Goal: Information Seeking & Learning: Learn about a topic

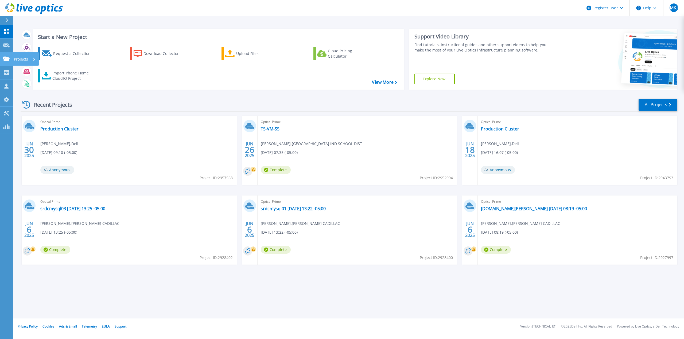
click at [4, 62] on link "Projects Projects" at bounding box center [6, 59] width 13 height 14
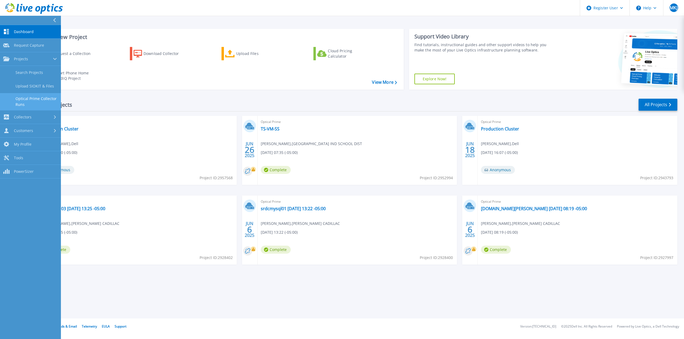
click at [30, 99] on link "Optical Prime Collector Runs" at bounding box center [30, 101] width 61 height 17
click at [34, 74] on link "Search Projects" at bounding box center [30, 73] width 61 height 14
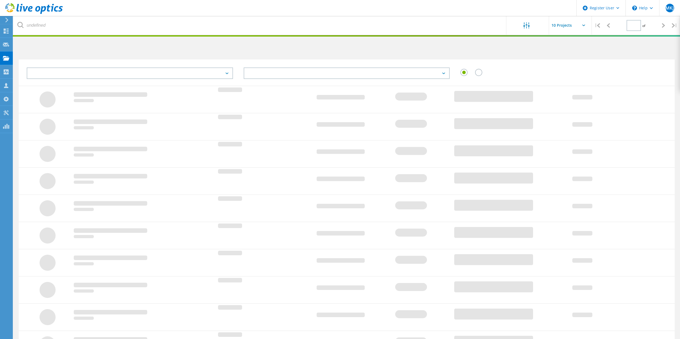
type input "1"
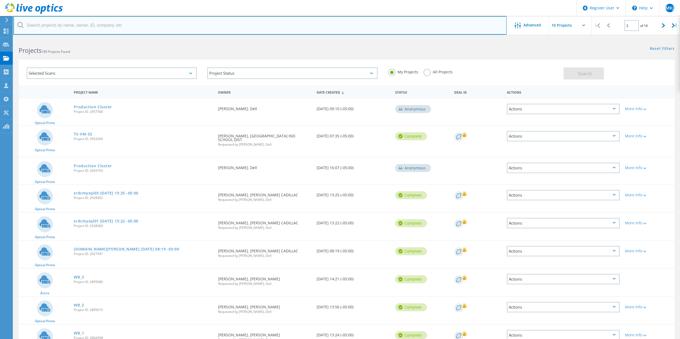
click at [61, 25] on input "text" at bounding box center [259, 25] width 493 height 19
type input "mark kay"
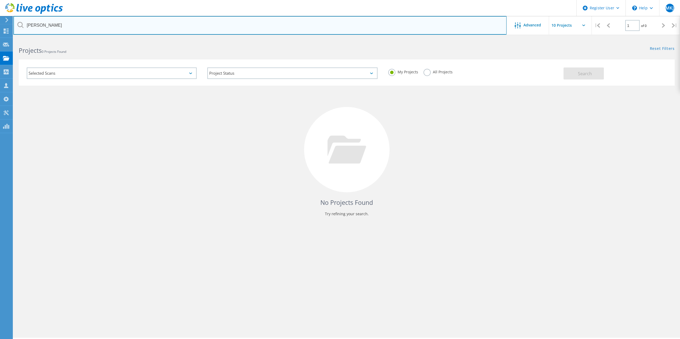
drag, startPoint x: 61, startPoint y: 25, endPoint x: 132, endPoint y: 36, distance: 71.5
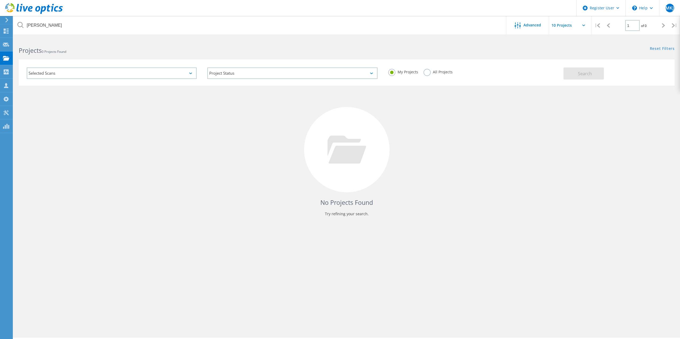
drag, startPoint x: 132, startPoint y: 36, endPoint x: 429, endPoint y: 69, distance: 298.8
click at [427, 68] on div "My Projects All Projects" at bounding box center [473, 72] width 180 height 20
click at [429, 70] on label "All Projects" at bounding box center [437, 71] width 29 height 5
click at [0, 0] on input "All Projects" at bounding box center [0, 0] width 0 height 0
click at [598, 76] on button "Search" at bounding box center [583, 74] width 40 height 12
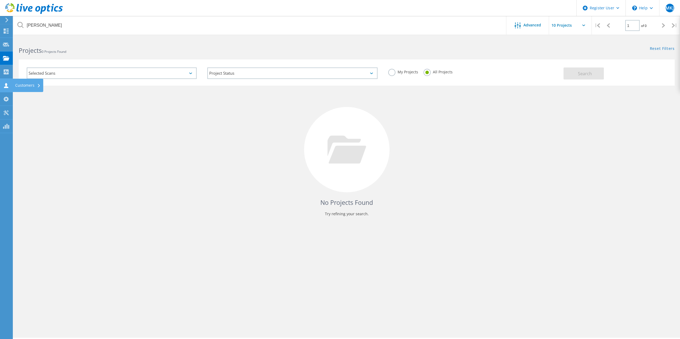
click at [18, 85] on div "Customers" at bounding box center [27, 86] width 25 height 4
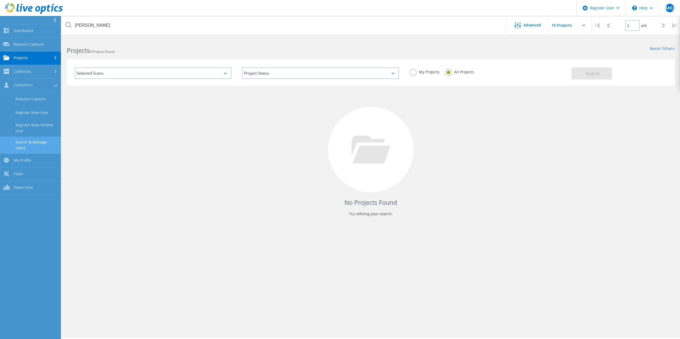
click at [35, 145] on link "Search & Manage Users" at bounding box center [30, 145] width 61 height 17
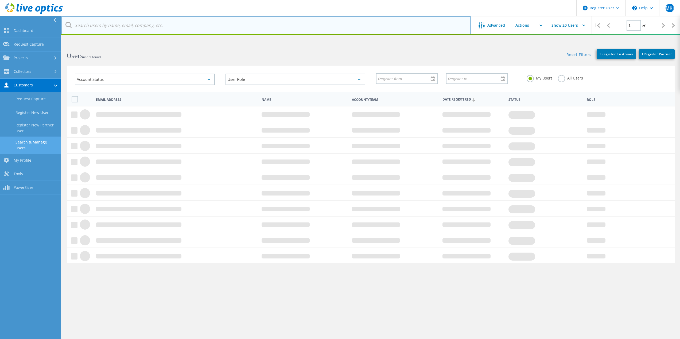
click at [117, 30] on input "text" at bounding box center [265, 25] width 409 height 19
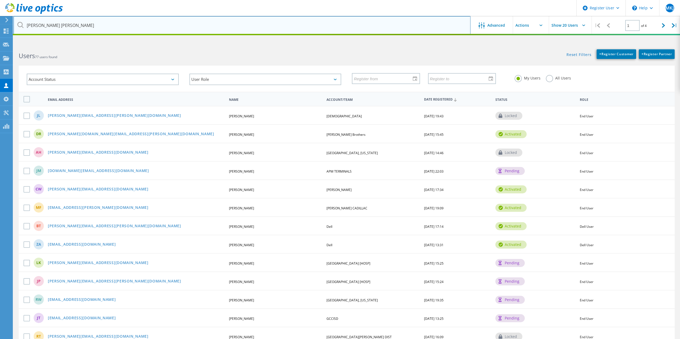
type input "mary kay"
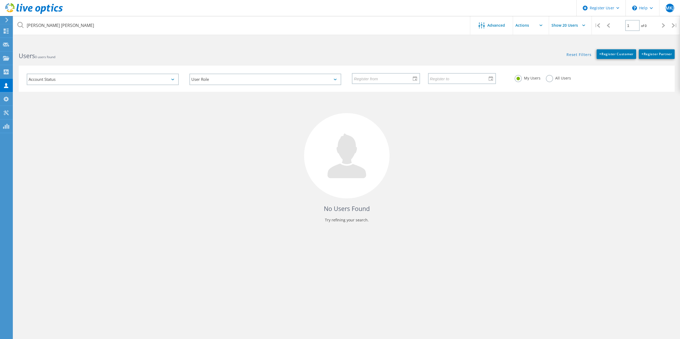
click at [554, 80] on label "All Users" at bounding box center [558, 77] width 25 height 5
click at [0, 0] on input "All Users" at bounding box center [0, 0] width 0 height 0
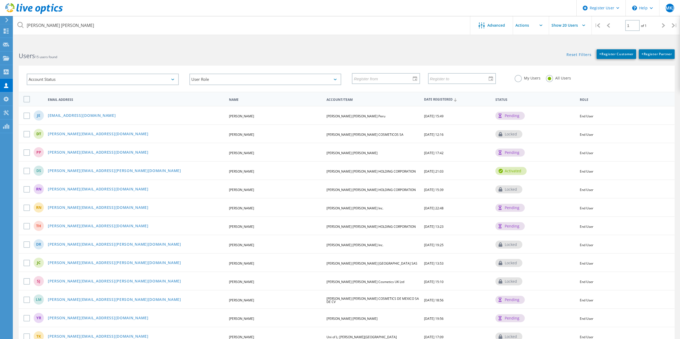
drag, startPoint x: 309, startPoint y: 136, endPoint x: 323, endPoint y: 107, distance: 32.2
click at [440, 100] on span "Date Registered" at bounding box center [457, 99] width 67 height 3
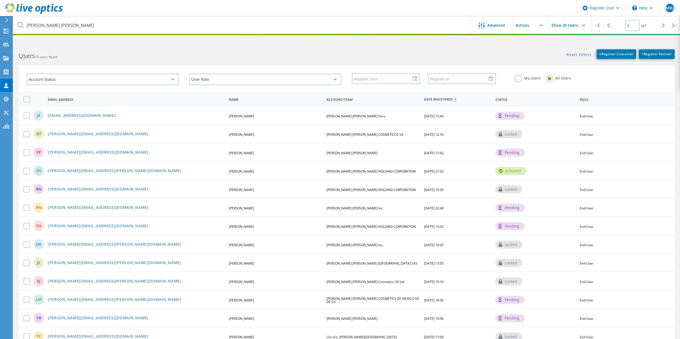
click at [438, 99] on span "Date Registered" at bounding box center [457, 99] width 67 height 3
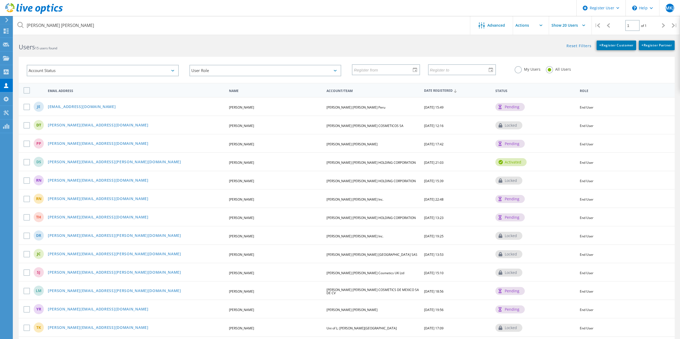
drag, startPoint x: 179, startPoint y: 161, endPoint x: 118, endPoint y: 165, distance: 61.6
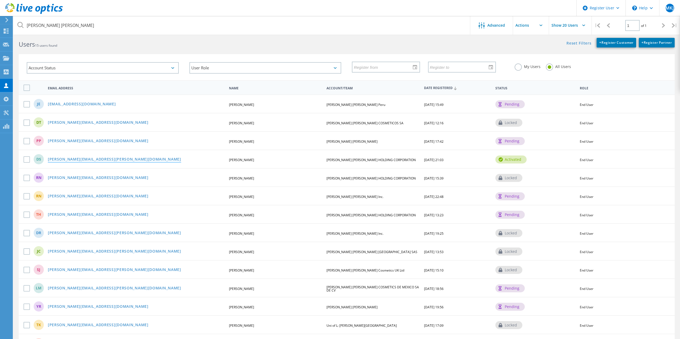
click at [68, 160] on link "[PERSON_NAME][EMAIL_ADDRESS][PERSON_NAME][DOMAIN_NAME]" at bounding box center [114, 160] width 133 height 5
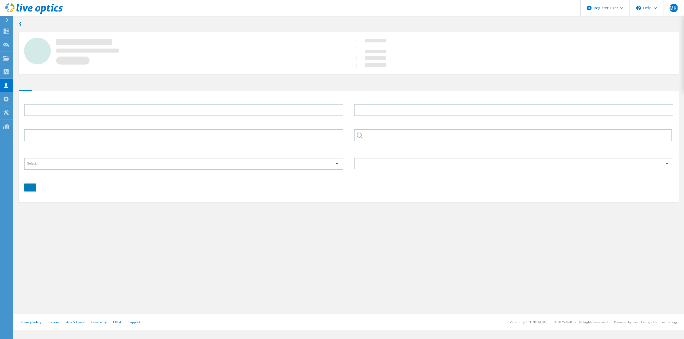
type input "Daniel"
type input "Stewart"
type input "[PERSON_NAME] [PERSON_NAME] HOLDING CORPORATION"
type input "English"
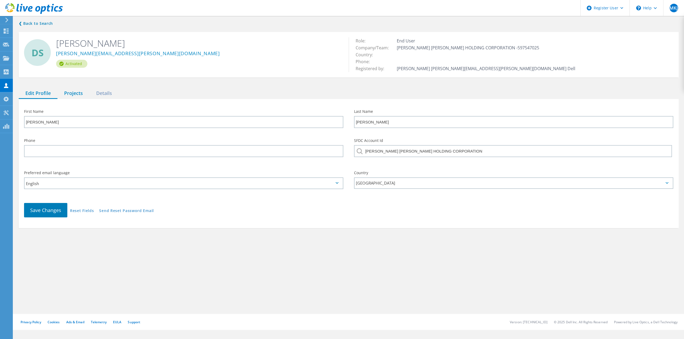
click at [73, 95] on div "Projects" at bounding box center [73, 93] width 32 height 11
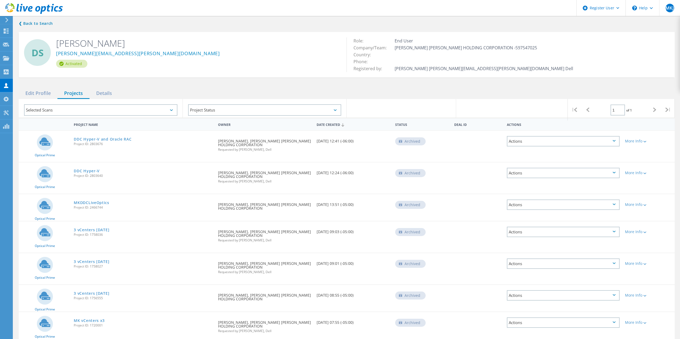
drag, startPoint x: 178, startPoint y: 148, endPoint x: 169, endPoint y: 122, distance: 27.0
click at [104, 140] on link "DDC Hyper-V and Oracle RAC" at bounding box center [103, 140] width 58 height 4
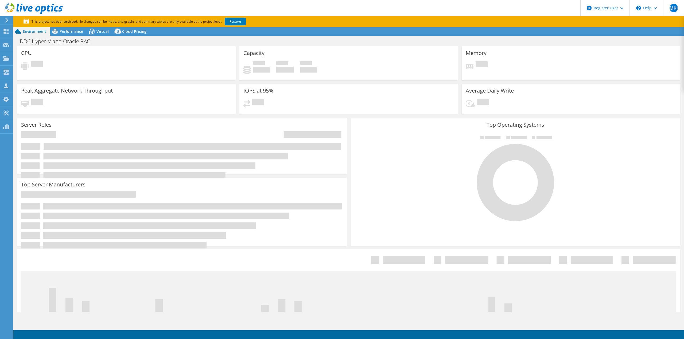
select select "USD"
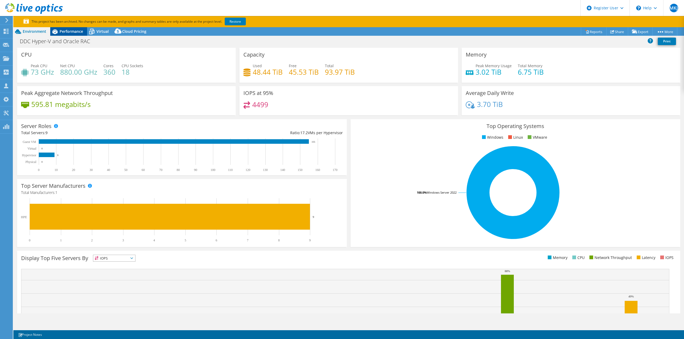
click at [62, 31] on span "Performance" at bounding box center [71, 31] width 23 height 5
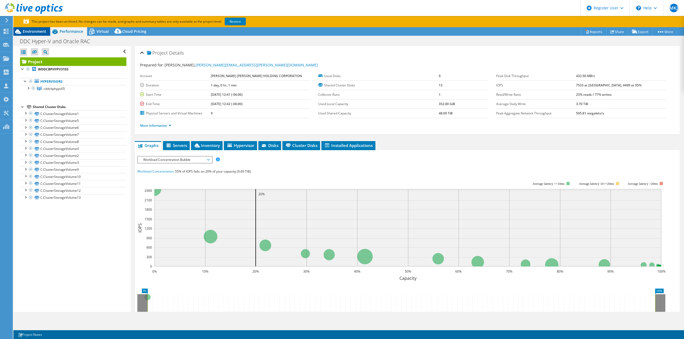
click at [40, 32] on span "Environment" at bounding box center [34, 31] width 23 height 5
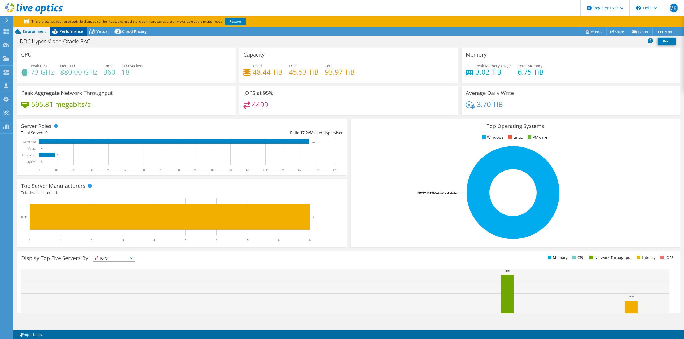
click at [65, 30] on span "Performance" at bounding box center [71, 31] width 23 height 5
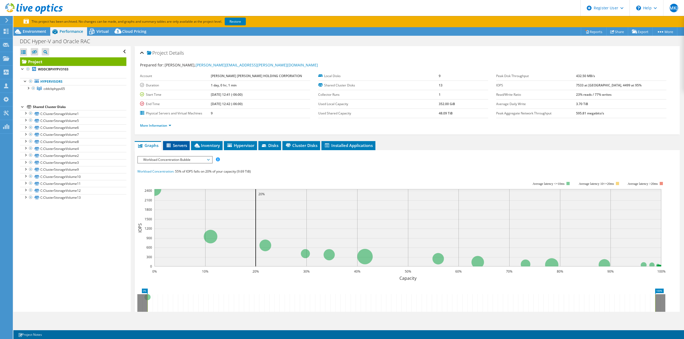
click at [186, 146] on span "Servers" at bounding box center [176, 145] width 21 height 5
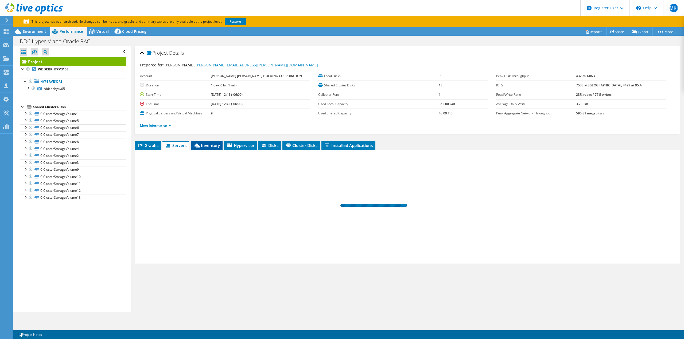
click at [199, 145] on icon at bounding box center [196, 146] width 5 height 4
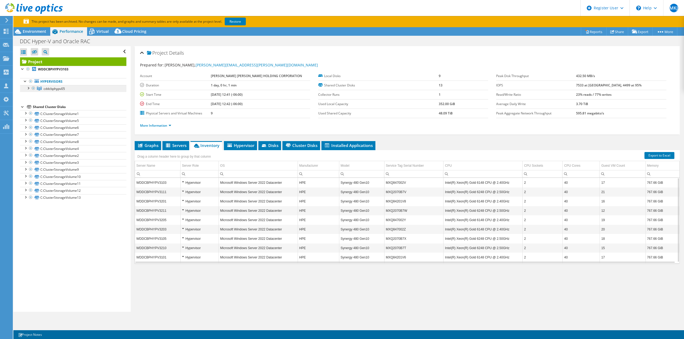
click at [69, 89] on link "cddcbphypv05" at bounding box center [73, 88] width 106 height 7
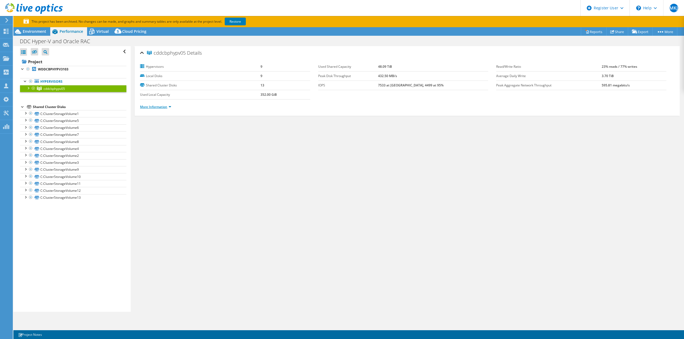
click at [164, 106] on link "More Information" at bounding box center [155, 107] width 31 height 5
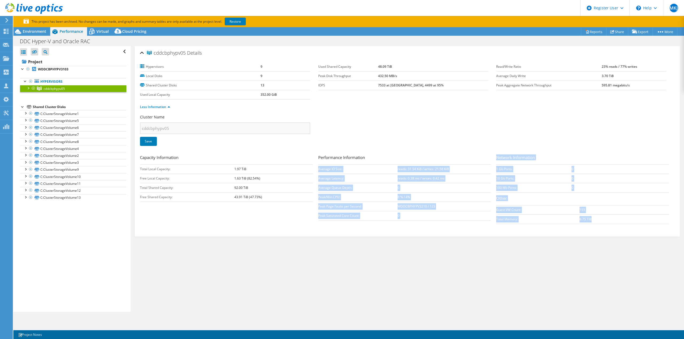
drag, startPoint x: 616, startPoint y: 209, endPoint x: 632, endPoint y: 221, distance: 20.2
click at [632, 221] on div "Capacity Information Total Local Capacity: 1.97 TiB Free Local Capacity: 1.63 T…" at bounding box center [407, 191] width 534 height 72
click at [632, 221] on td "6.75 TiB" at bounding box center [623, 219] width 89 height 9
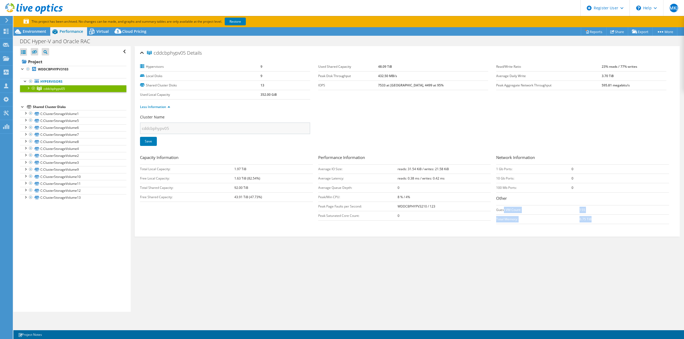
drag, startPoint x: 571, startPoint y: 214, endPoint x: 500, endPoint y: 212, distance: 71.6
click at [500, 212] on tbody "Guest VM Count: 155 Total Memory: 6.75 TiB" at bounding box center [582, 214] width 173 height 19
click at [500, 212] on td "Guest VM Count:" at bounding box center [537, 209] width 83 height 9
click at [29, 88] on div at bounding box center [27, 87] width 5 height 5
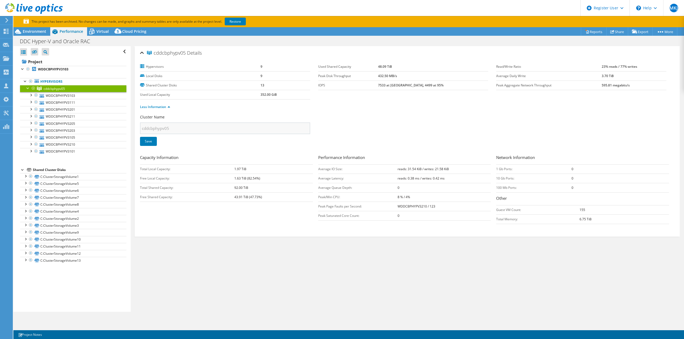
drag, startPoint x: 588, startPoint y: 209, endPoint x: 566, endPoint y: 211, distance: 22.0
click at [566, 211] on tr "Guest VM Count: 155" at bounding box center [582, 209] width 173 height 9
click at [566, 211] on td "Guest VM Count:" at bounding box center [537, 209] width 83 height 9
drag, startPoint x: 585, startPoint y: 211, endPoint x: 621, endPoint y: 211, distance: 36.3
click at [621, 211] on tr "Guest VM Count: 155" at bounding box center [582, 209] width 173 height 9
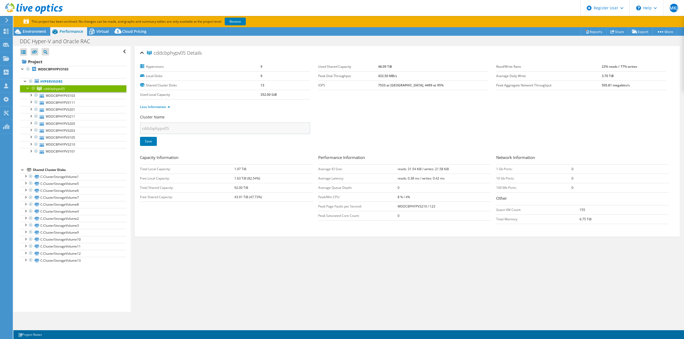
click at [621, 211] on td "155" at bounding box center [623, 209] width 89 height 9
drag, startPoint x: 620, startPoint y: 212, endPoint x: 563, endPoint y: 208, distance: 57.3
click at [563, 208] on tr "Guest VM Count: 155" at bounding box center [582, 209] width 173 height 9
click at [563, 208] on td "Guest VM Count:" at bounding box center [537, 209] width 83 height 9
drag, startPoint x: 574, startPoint y: 209, endPoint x: 633, endPoint y: 211, distance: 59.6
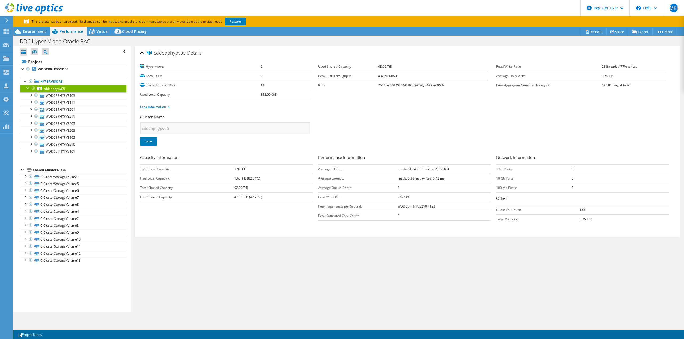
click at [633, 211] on tr "Guest VM Count: 155" at bounding box center [582, 209] width 173 height 9
click at [633, 211] on td "155" at bounding box center [623, 209] width 89 height 9
drag, startPoint x: 633, startPoint y: 210, endPoint x: 596, endPoint y: 224, distance: 39.9
click at [566, 214] on tr "Guest VM Count: 155" at bounding box center [582, 209] width 173 height 9
drag, startPoint x: 586, startPoint y: 218, endPoint x: 513, endPoint y: 210, distance: 73.2
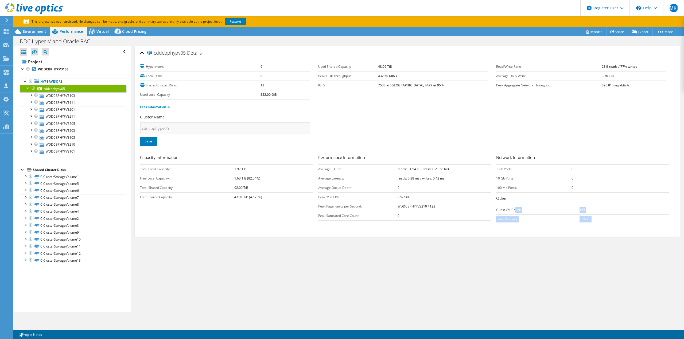
click at [513, 210] on tbody "Guest VM Count: 155 Total Memory: 6.75 TiB" at bounding box center [582, 214] width 173 height 19
click at [513, 210] on td "Guest VM Count:" at bounding box center [537, 209] width 83 height 9
click at [613, 218] on tbody "Guest VM Count: 155 Total Memory: 6.75 TiB" at bounding box center [582, 214] width 173 height 19
click at [613, 218] on td "6.75 TiB" at bounding box center [623, 219] width 89 height 9
drag, startPoint x: 563, startPoint y: 215, endPoint x: 523, endPoint y: 209, distance: 40.3
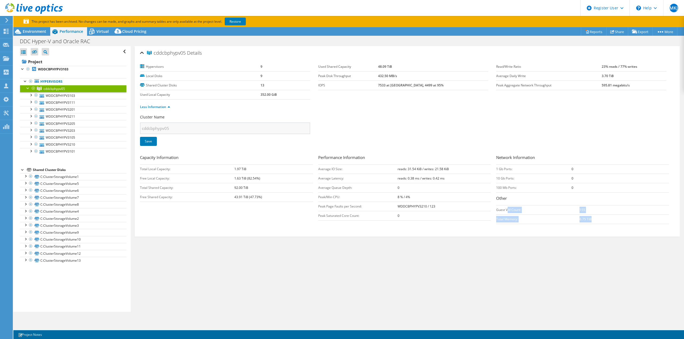
click at [523, 209] on tbody "Guest VM Count: 155 Total Memory: 6.75 TiB" at bounding box center [582, 214] width 173 height 19
click at [601, 215] on td "6.75 TiB" at bounding box center [623, 219] width 89 height 9
drag, startPoint x: 572, startPoint y: 221, endPoint x: 537, endPoint y: 215, distance: 35.5
click at [537, 215] on tr "Total Memory: 6.75 TiB" at bounding box center [582, 219] width 173 height 9
click at [537, 215] on td "Total Memory:" at bounding box center [537, 219] width 83 height 9
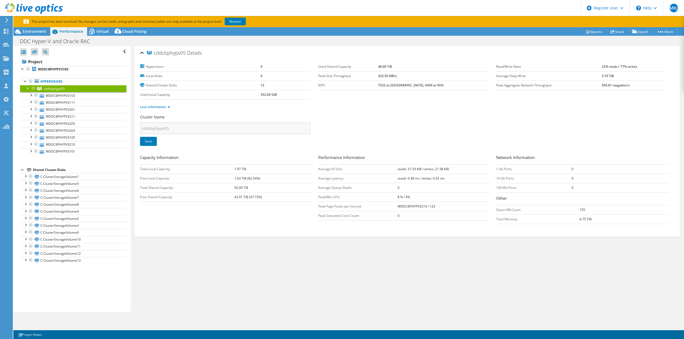
drag, startPoint x: 166, startPoint y: 65, endPoint x: 407, endPoint y: 91, distance: 241.6
click at [407, 91] on section "Hypervisors 9 Local Disks 9 Shared Cluster Disks 13 Used Local Capacity 352.00 …" at bounding box center [318, 80] width 356 height 37
